Goal: Task Accomplishment & Management: Manage account settings

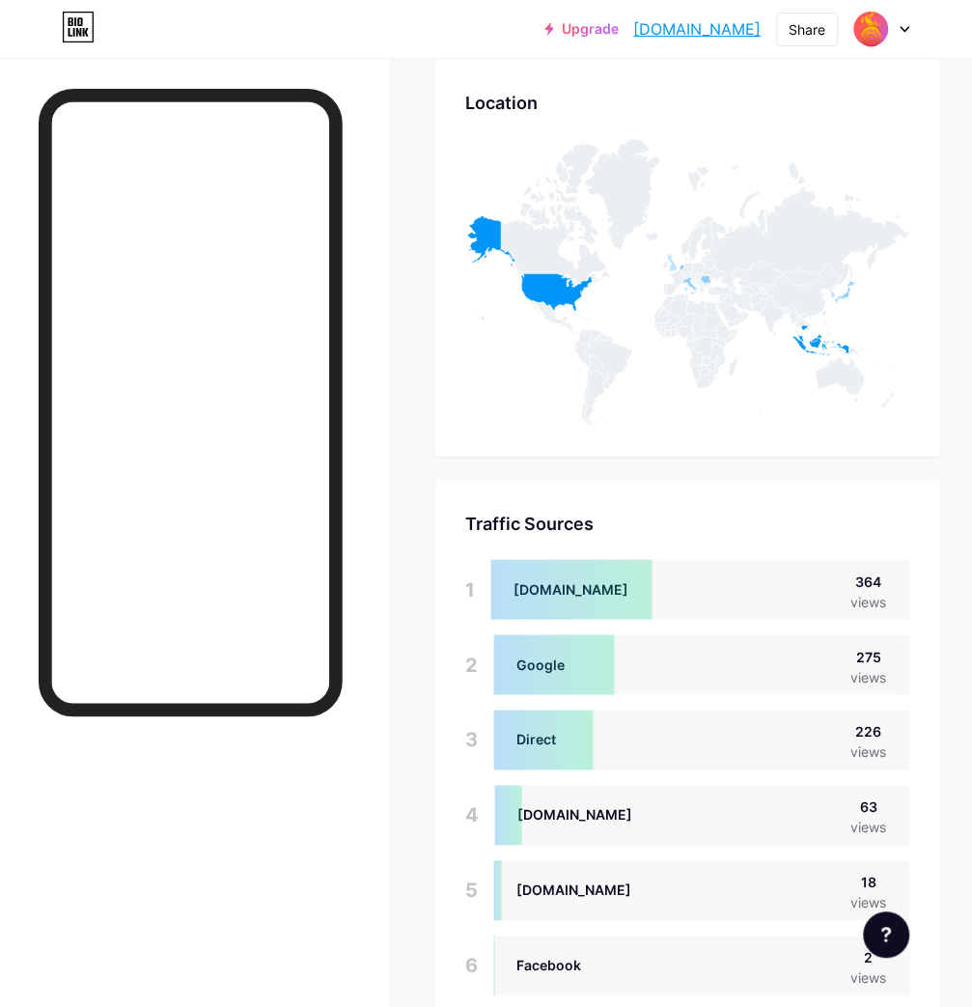
scroll to position [1180, 0]
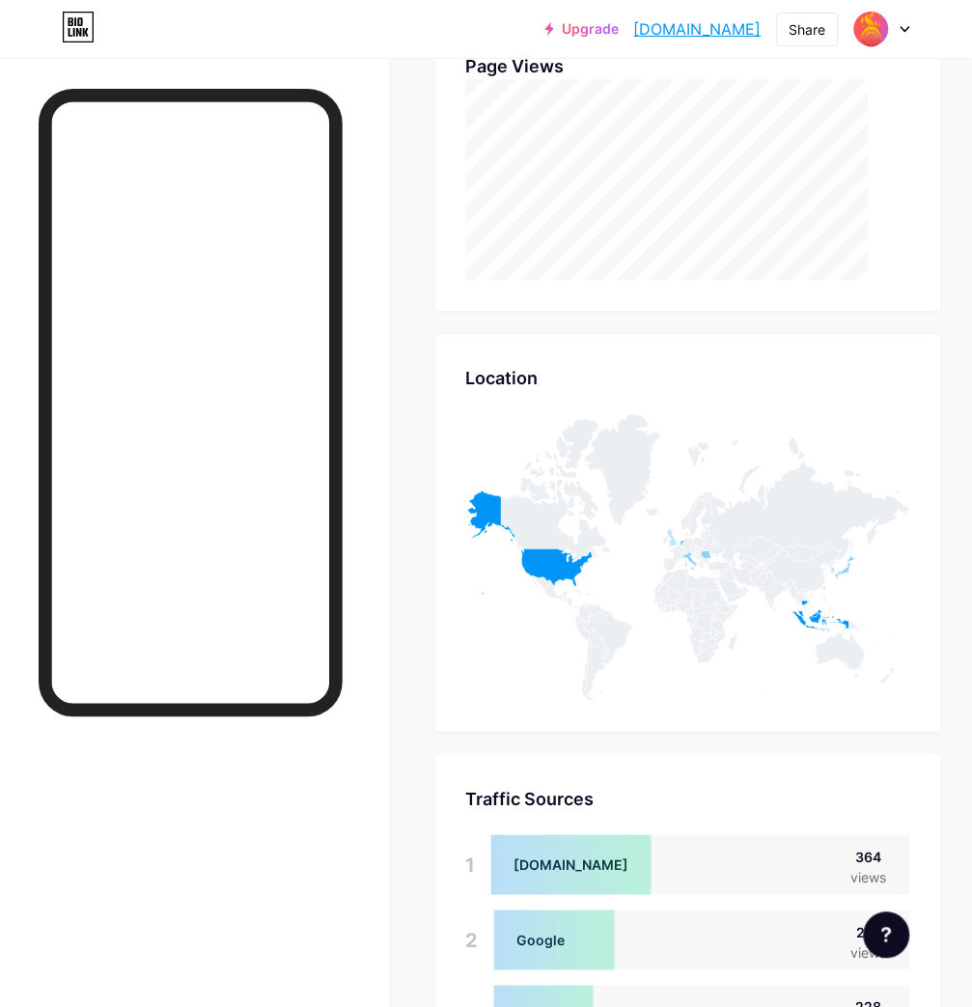
scroll to position [973, 0]
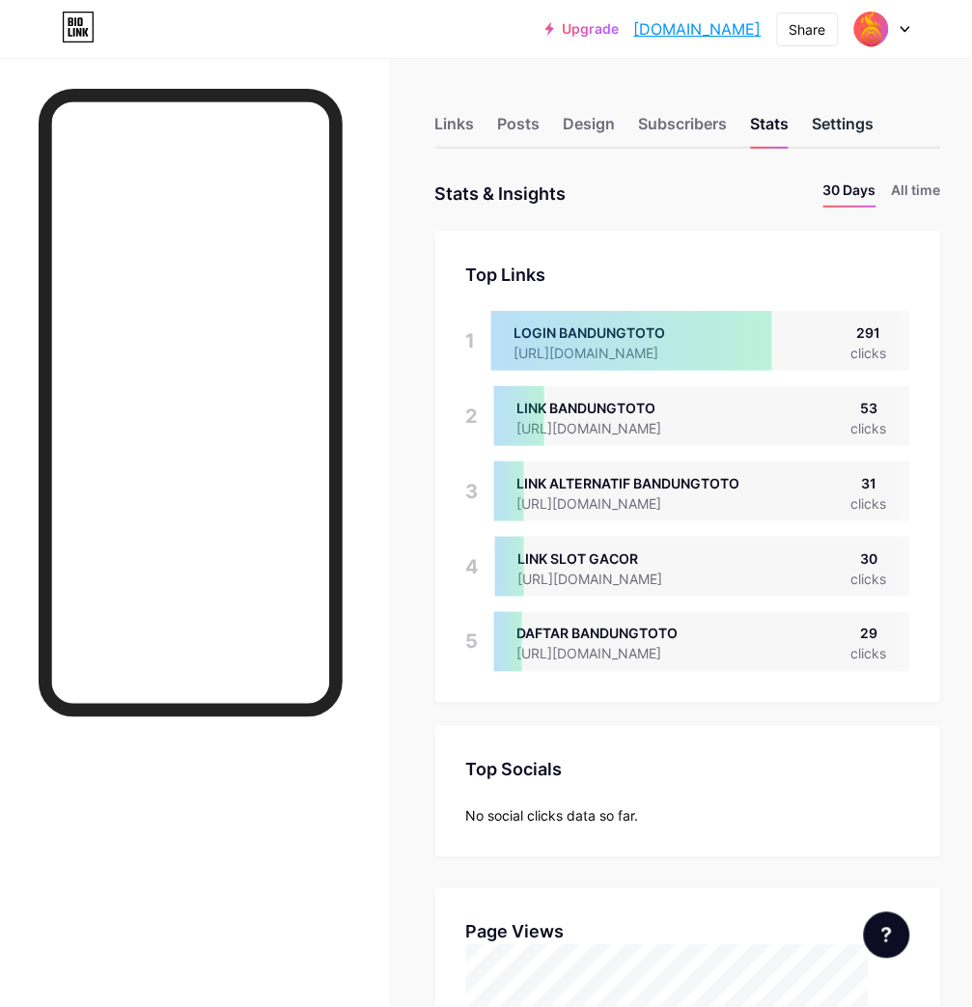
click at [875, 131] on div "Settings" at bounding box center [844, 129] width 62 height 35
